Goal: Information Seeking & Learning: Understand process/instructions

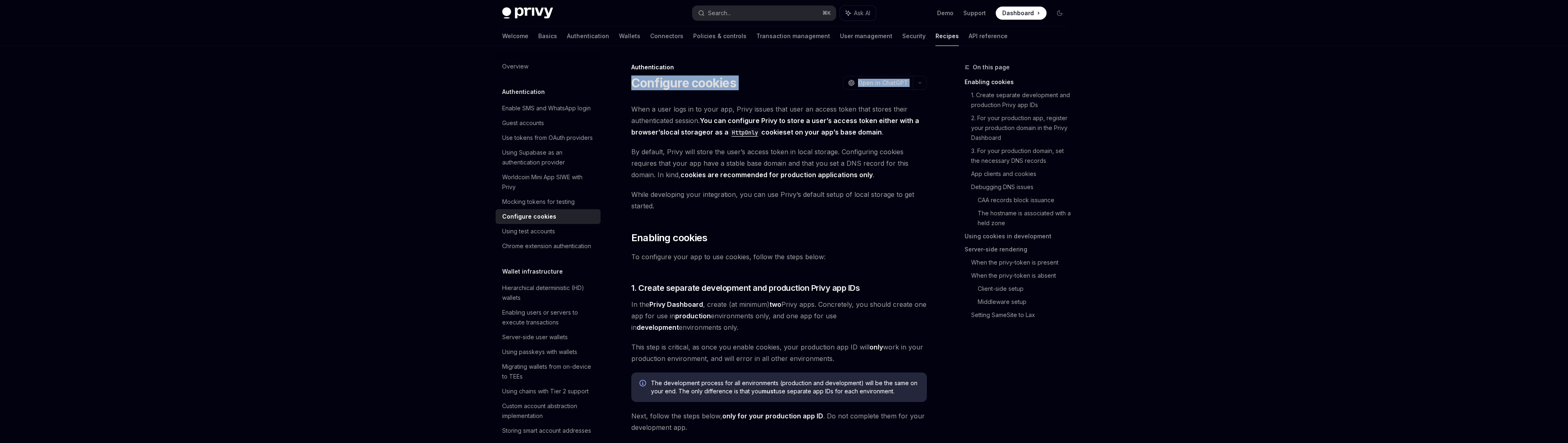
drag, startPoint x: 626, startPoint y: 72, endPoint x: 631, endPoint y: 94, distance: 22.6
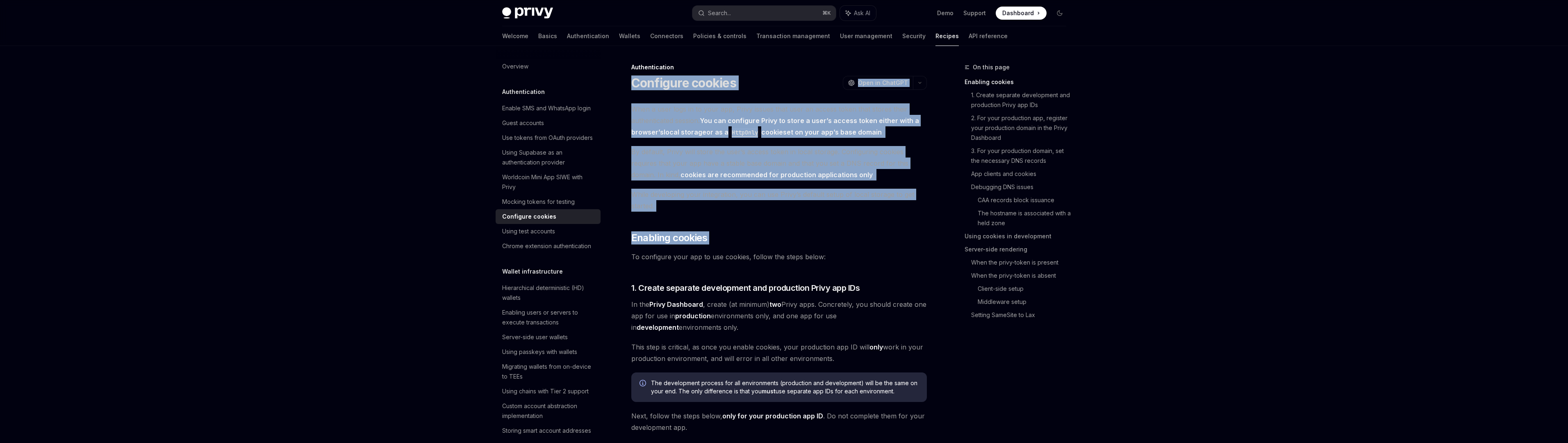
drag, startPoint x: 631, startPoint y: 86, endPoint x: 653, endPoint y: 245, distance: 160.5
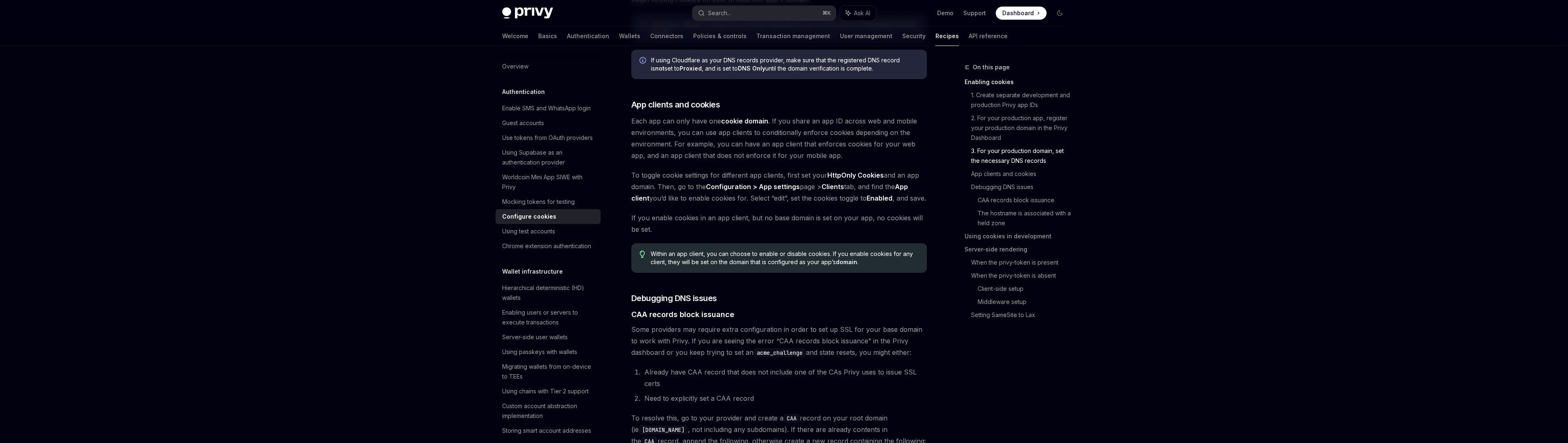
scroll to position [772, 0]
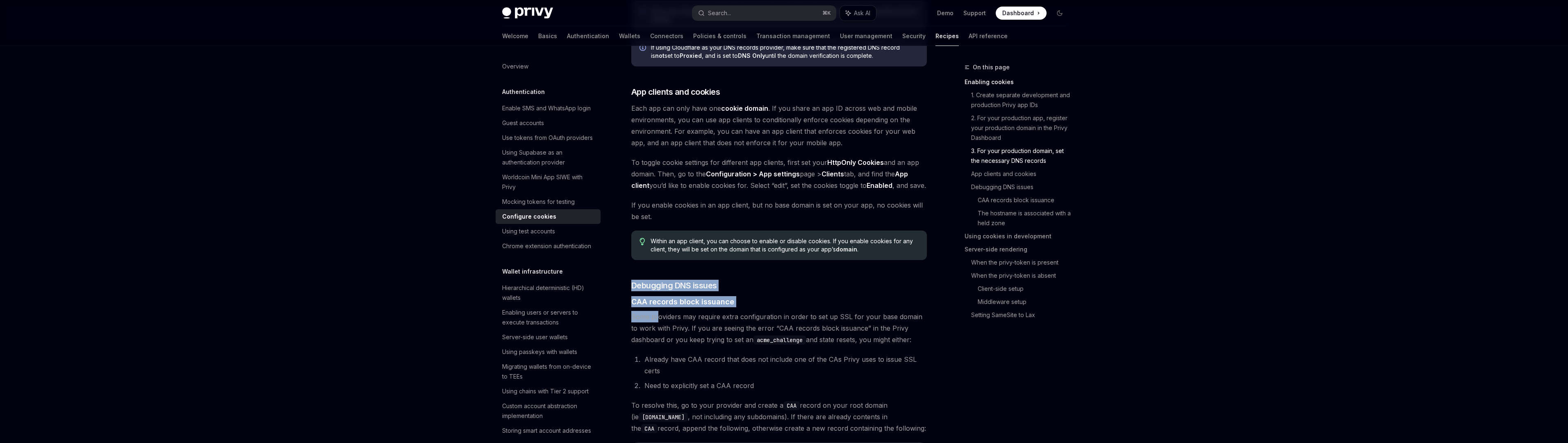
drag, startPoint x: 625, startPoint y: 287, endPoint x: 657, endPoint y: 333, distance: 56.0
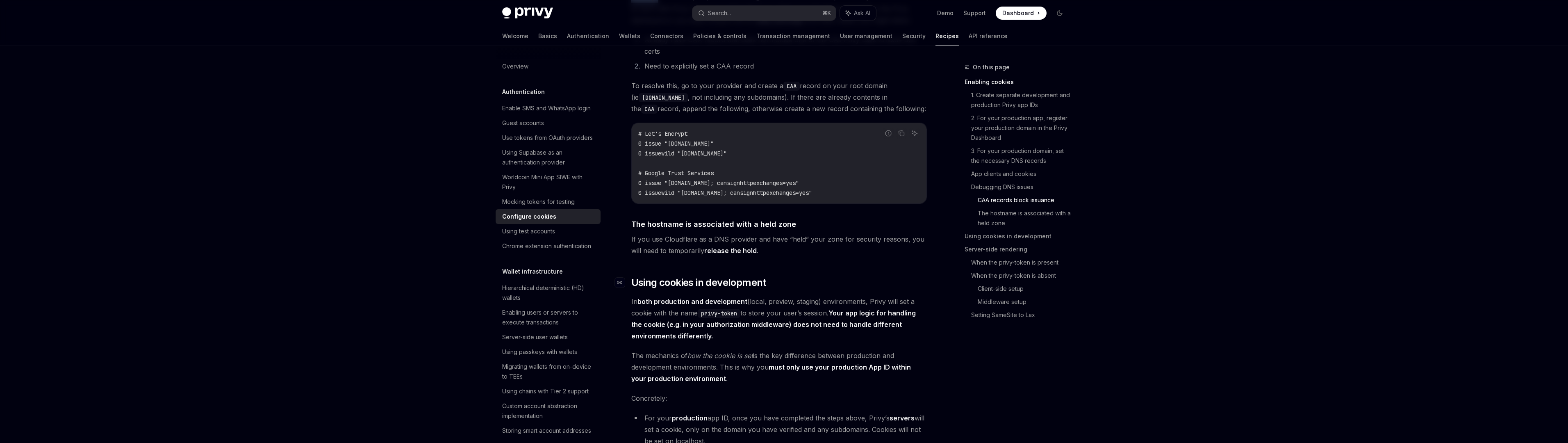
scroll to position [1093, 0]
click at [726, 253] on span "If you use Cloudflare as a DNS provider and have “held” your zone for security …" at bounding box center [779, 244] width 295 height 23
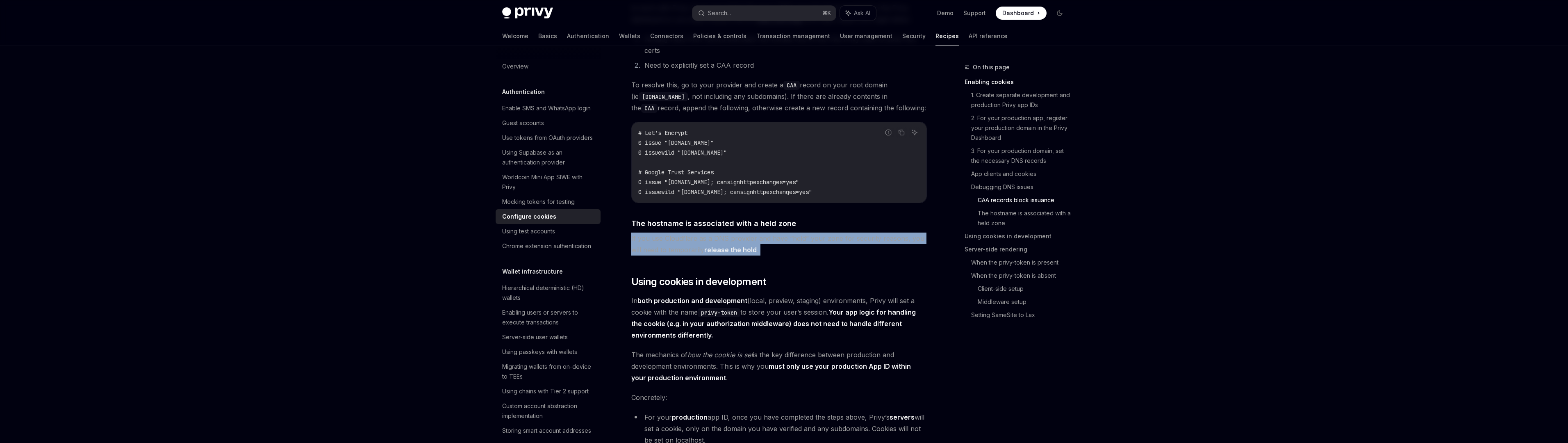
click at [726, 253] on span "If you use Cloudflare as a DNS provider and have “held” your zone for security …" at bounding box center [779, 244] width 295 height 23
copy div "If you use Cloudflare as a DNS provider and have “held” your zone for security …"
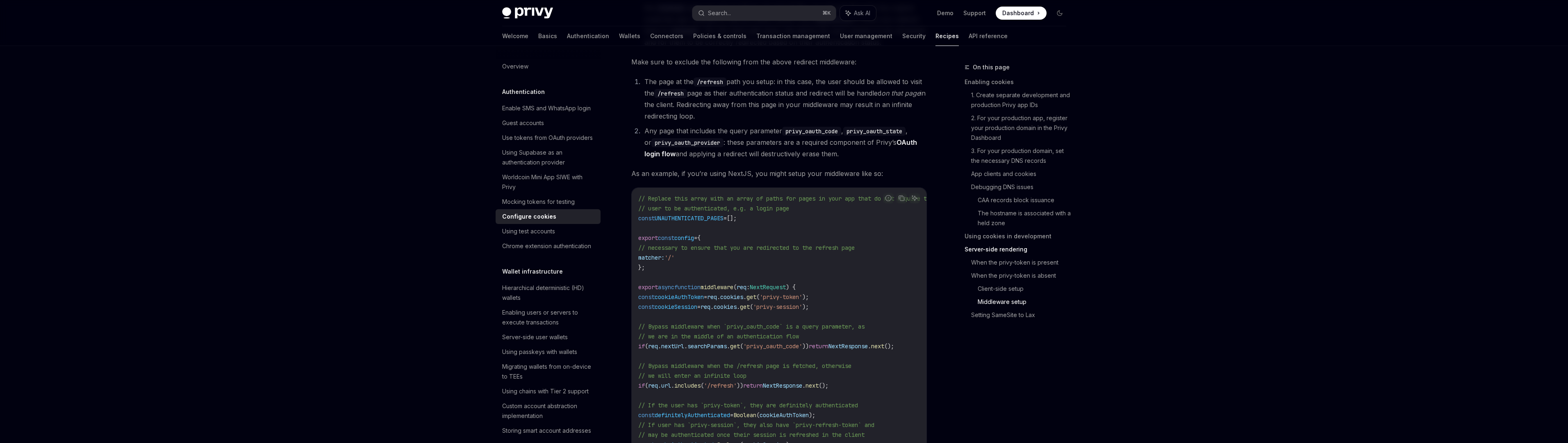
scroll to position [2311, 0]
